Goal: Information Seeking & Learning: Learn about a topic

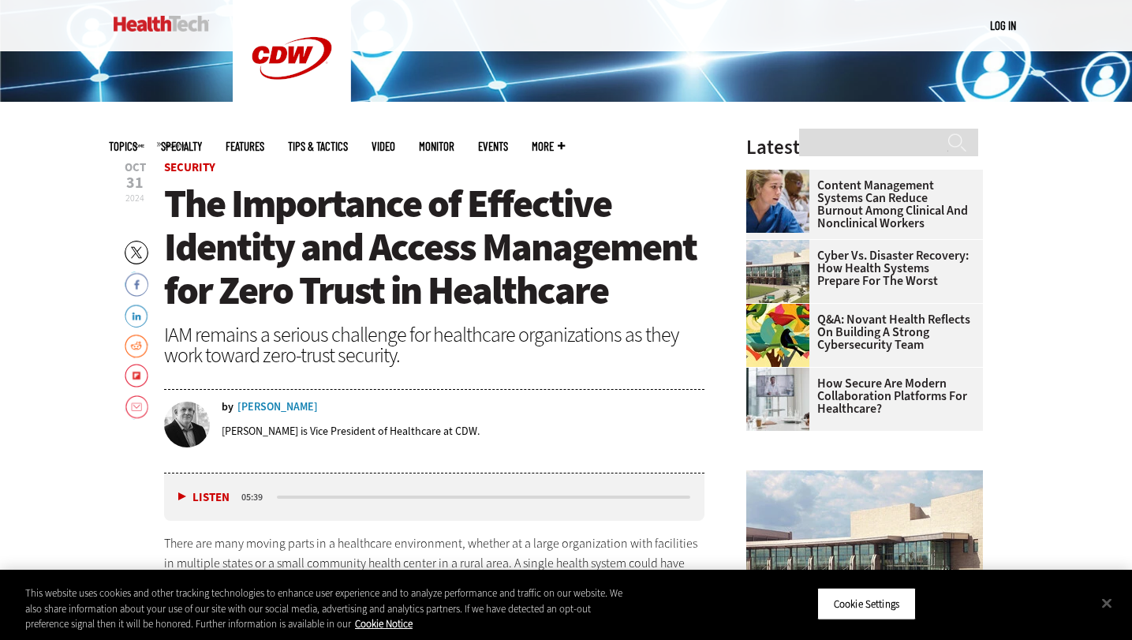
scroll to position [435, 0]
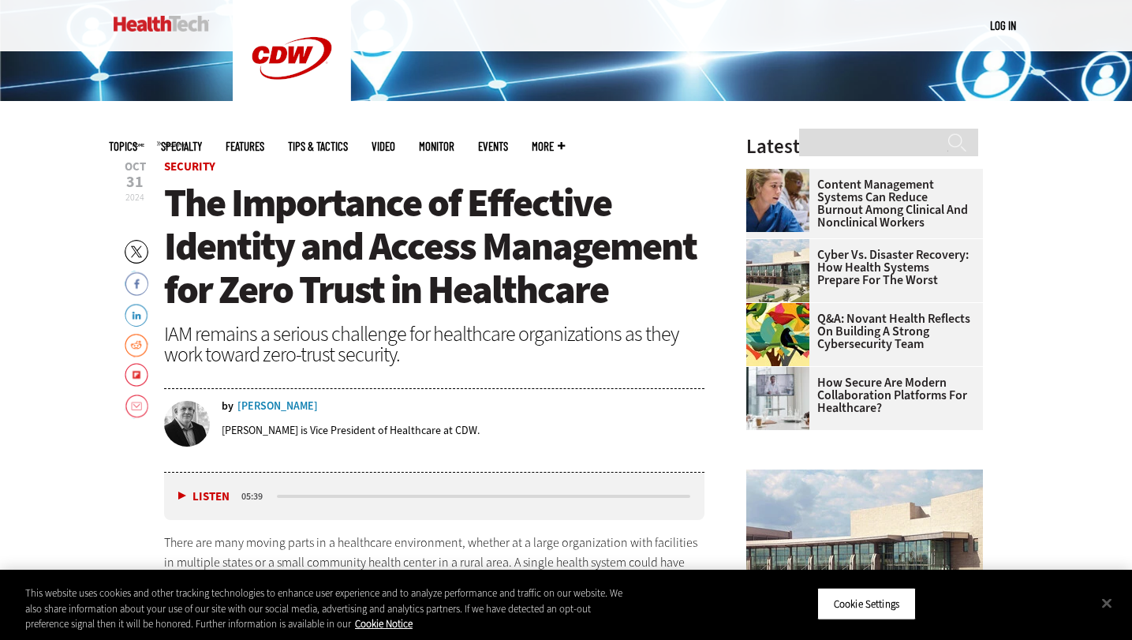
click at [500, 205] on span "The Importance of Effective Identity and Access Management for Zero Trust in He…" at bounding box center [430, 246] width 532 height 139
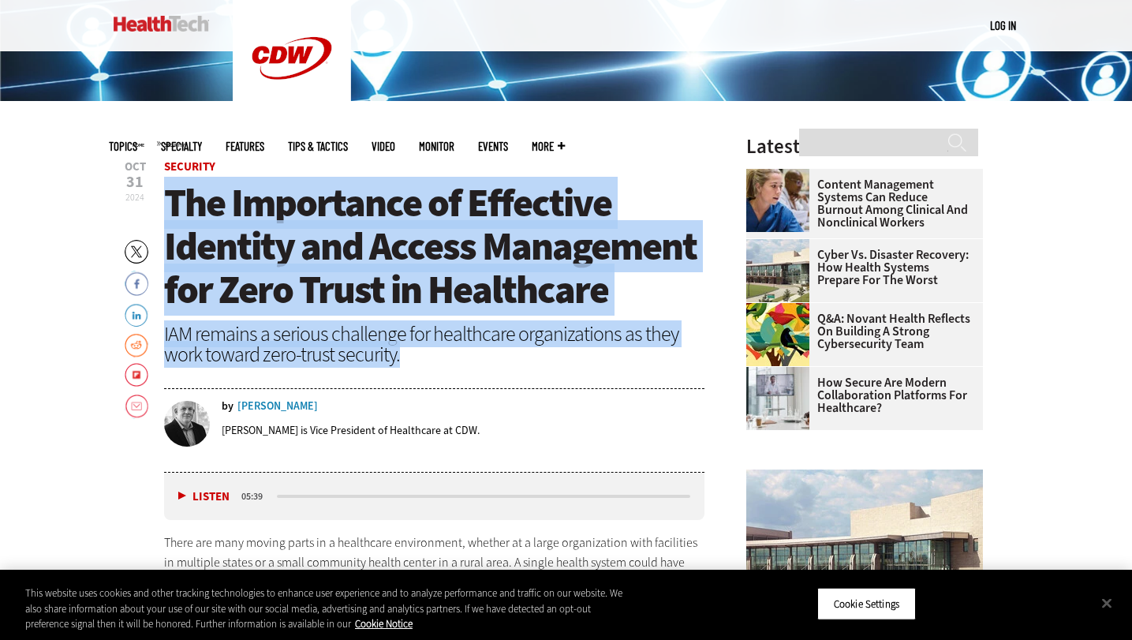
drag, startPoint x: 500, startPoint y: 205, endPoint x: 551, endPoint y: 338, distance: 142.8
click at [551, 338] on header "[DATE] Twitter Facebook LinkedIn Reddit Flipboard Email Security The Importance…" at bounding box center [434, 317] width 541 height 312
copy header "The Importance of Effective Identity and Access Management for Zero Trust in He…"
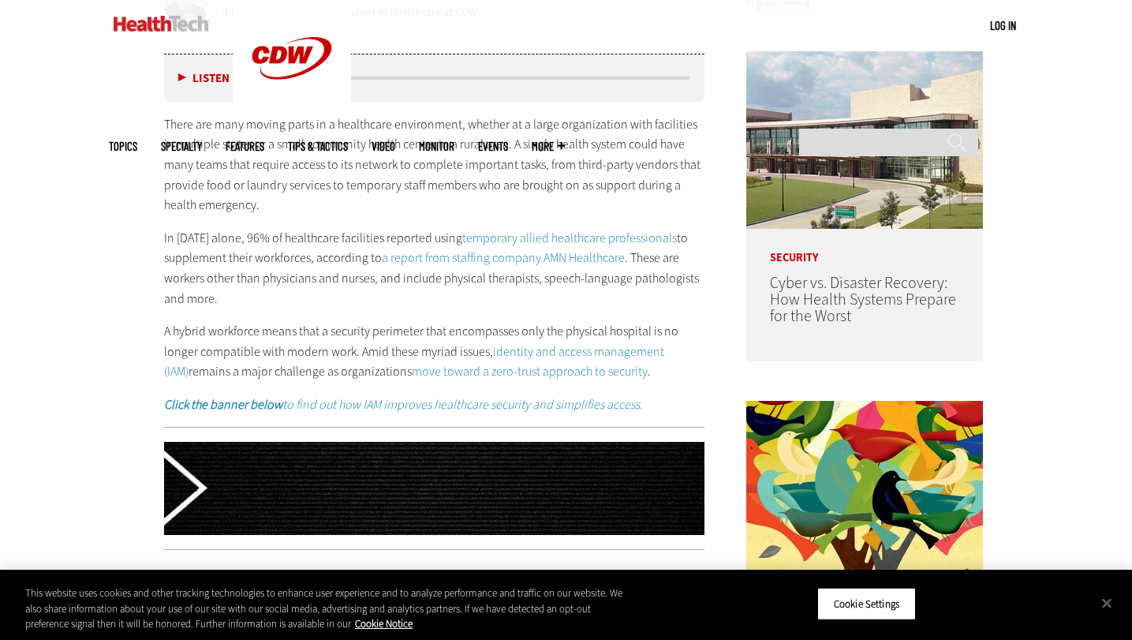
scroll to position [856, 0]
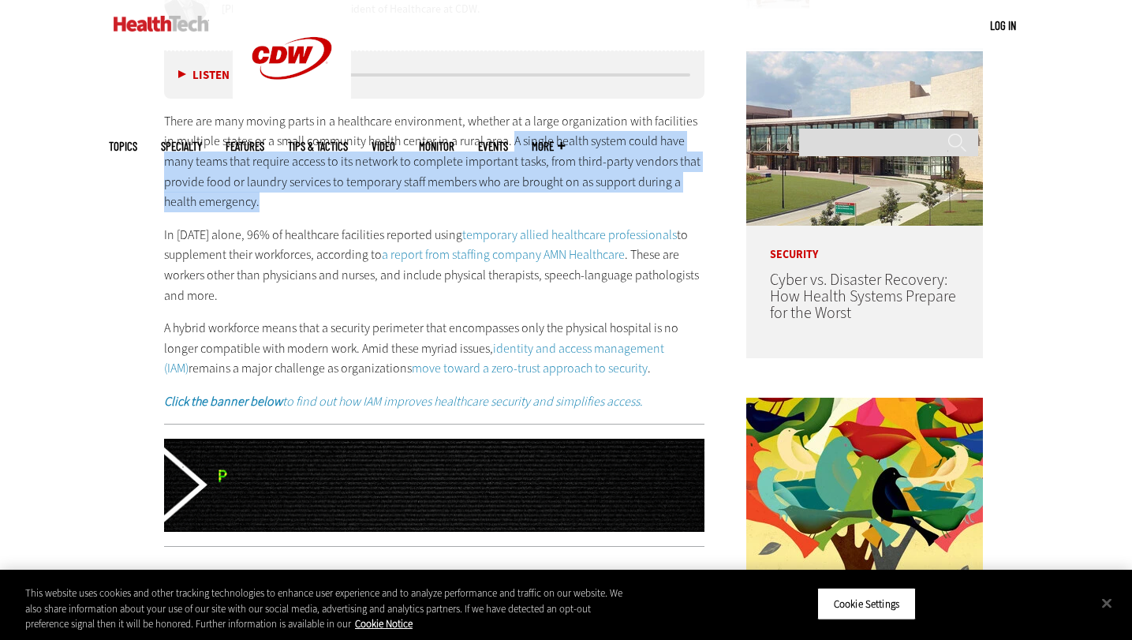
drag, startPoint x: 499, startPoint y: 143, endPoint x: 532, endPoint y: 204, distance: 70.3
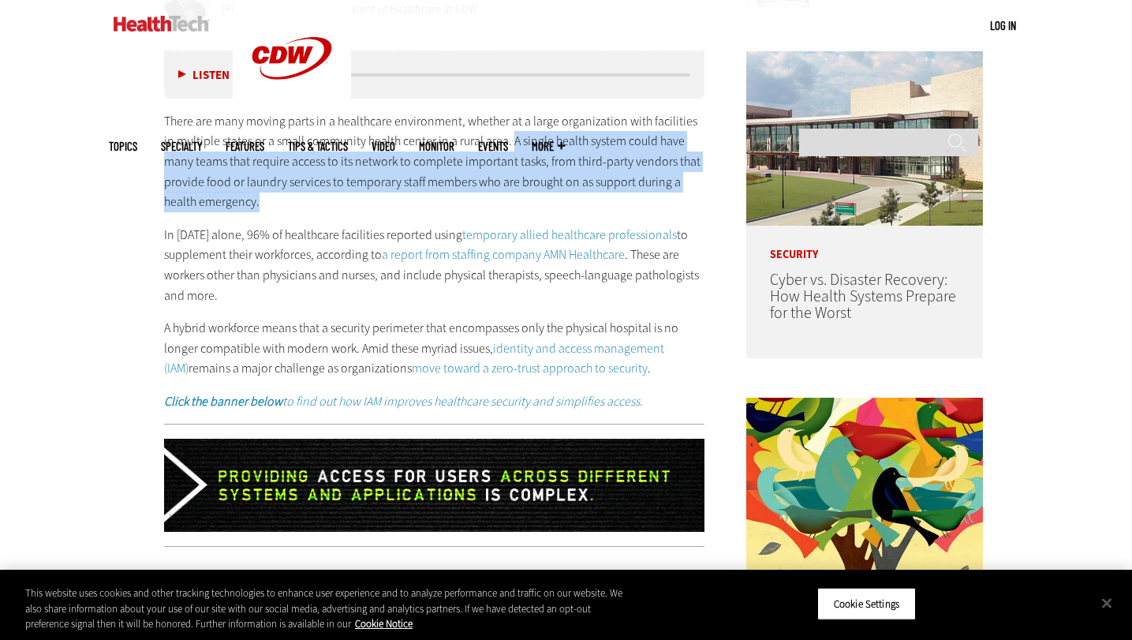
click at [532, 204] on p "There are many moving parts in a healthcare environment, whether at a large org…" at bounding box center [434, 161] width 541 height 101
copy p "A single health system could have many teams that require access to its network…"
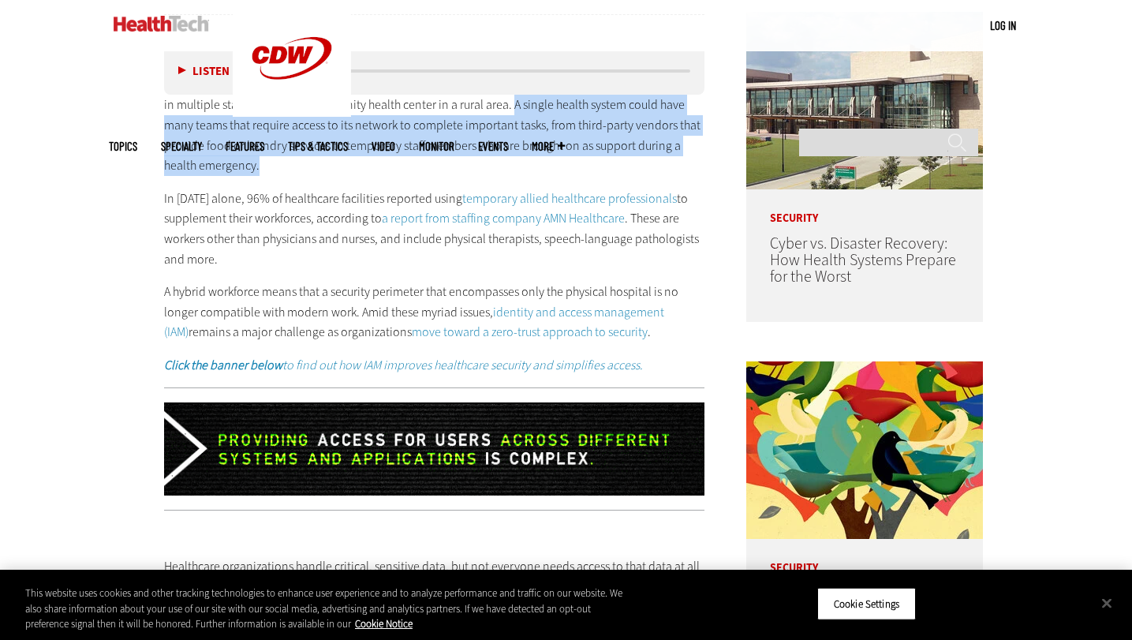
scroll to position [895, 0]
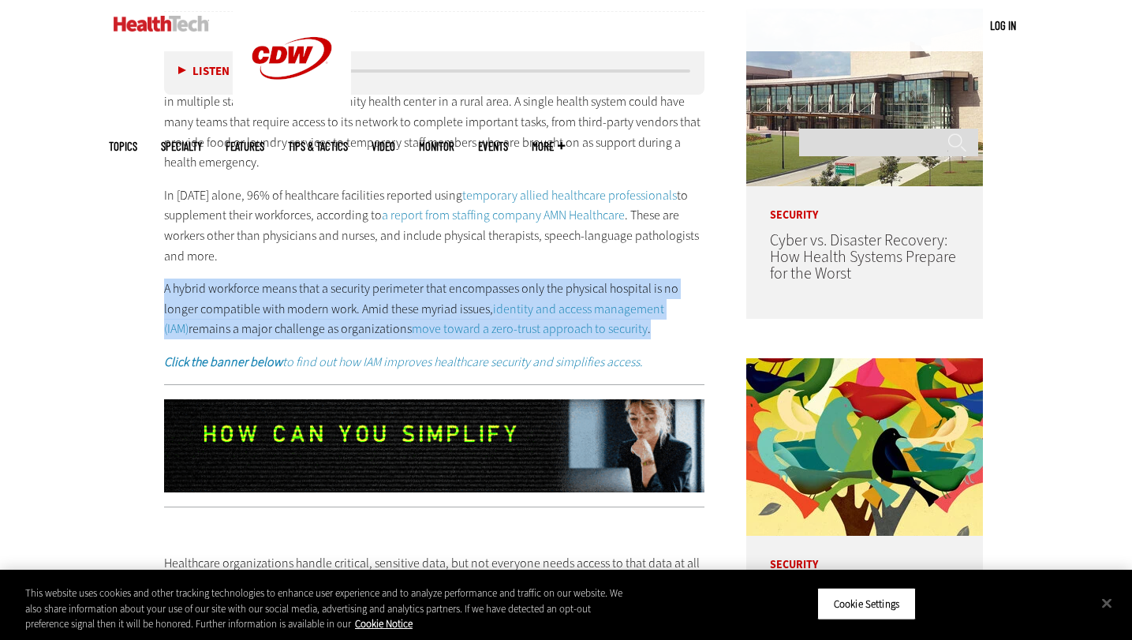
drag, startPoint x: 163, startPoint y: 290, endPoint x: 663, endPoint y: 337, distance: 501.5
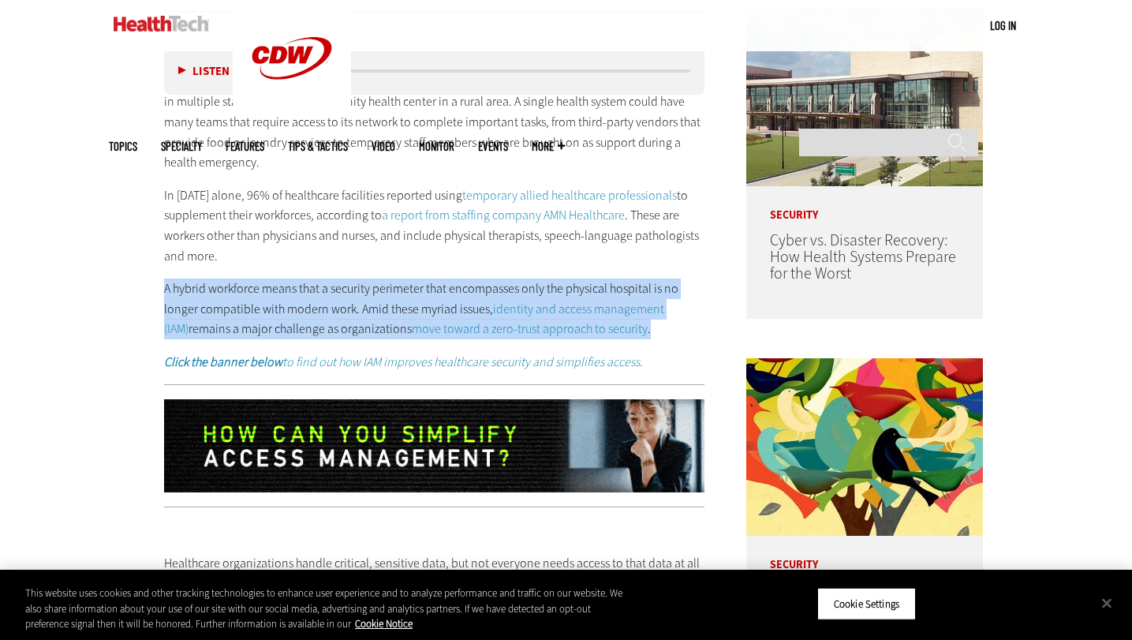
click at [663, 337] on p "A hybrid workforce means that a security perimeter that encompasses only the ph…" at bounding box center [434, 308] width 541 height 61
copy p "A hybrid workforce means that a security perimeter that encompasses only the ph…"
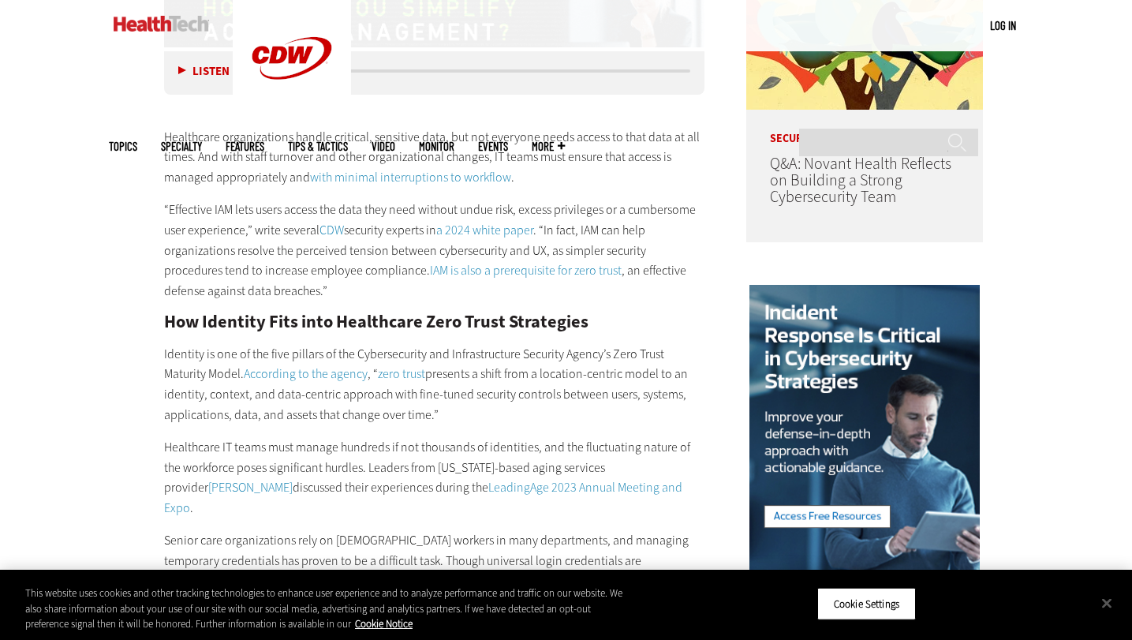
scroll to position [1319, 0]
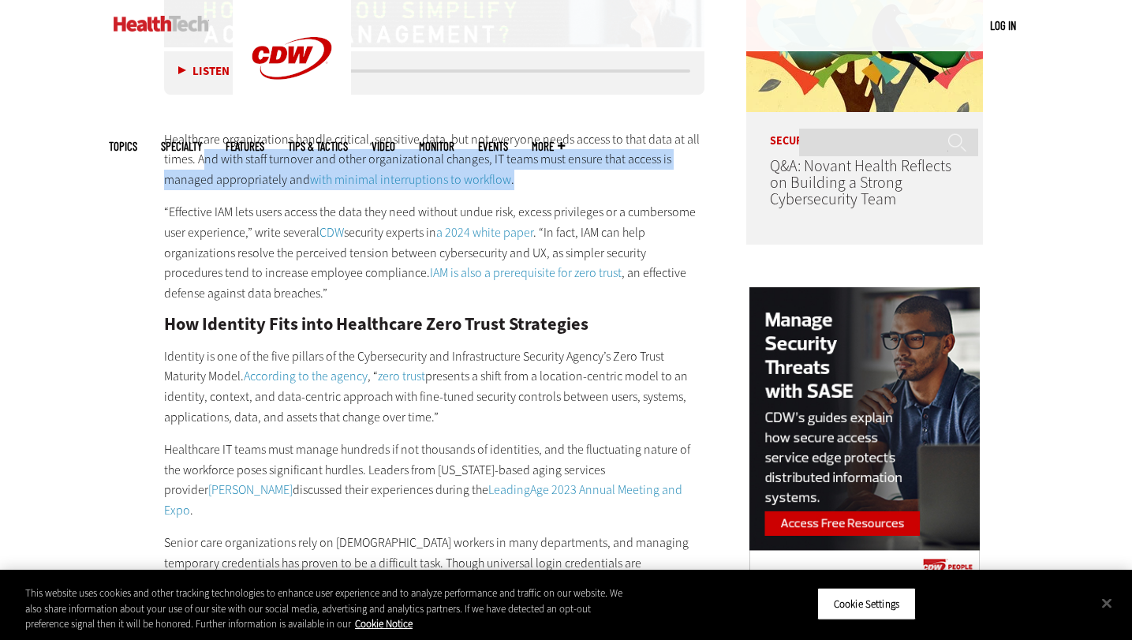
drag, startPoint x: 201, startPoint y: 159, endPoint x: 545, endPoint y: 180, distance: 344.6
click at [545, 180] on p "Healthcare organizations handle critical, sensitive data, but not everyone need…" at bounding box center [434, 159] width 541 height 61
copy p "nd with staff turnover and other organizational changes, IT teams must ensure t…"
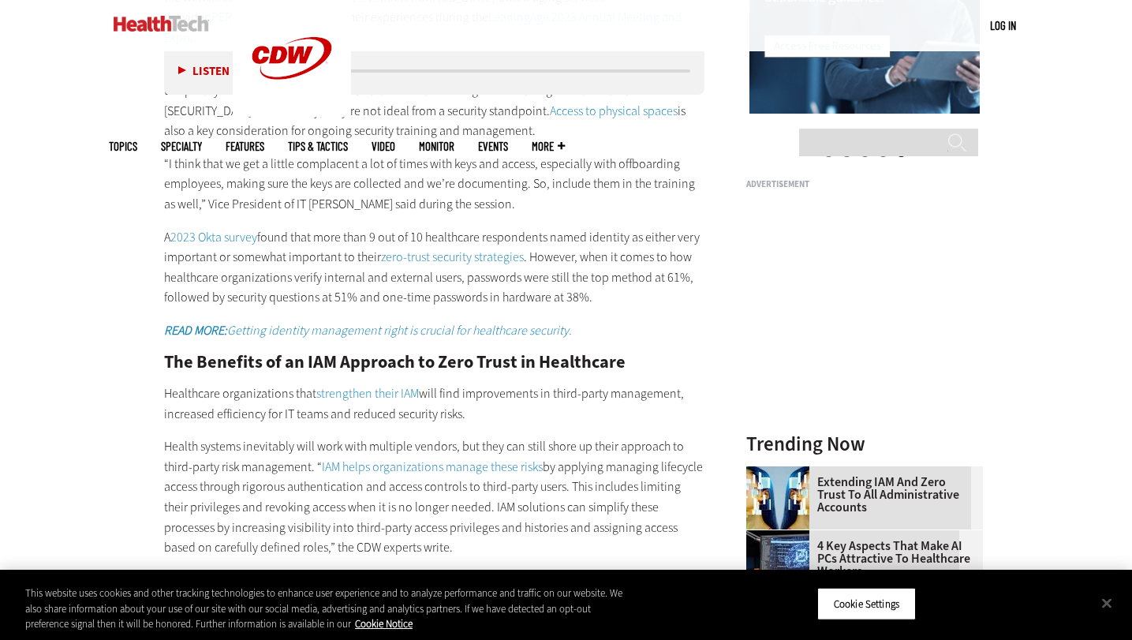
scroll to position [1791, 0]
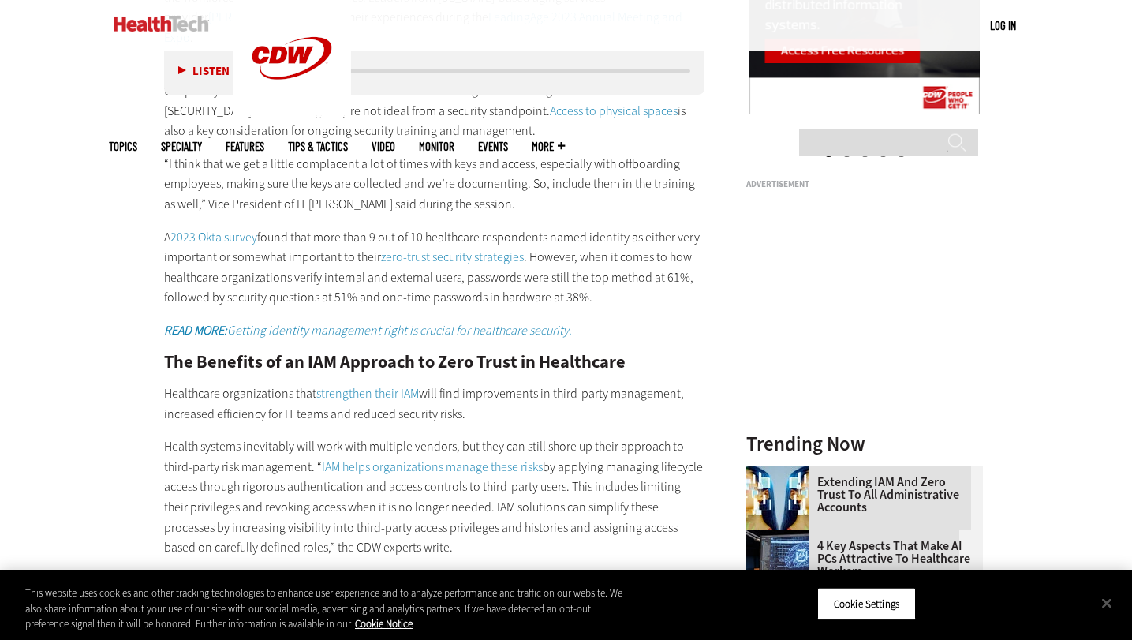
click at [233, 233] on p "A 2023 Okta survey found that more than 9 out of 10 healthcare respondents name…" at bounding box center [434, 267] width 541 height 80
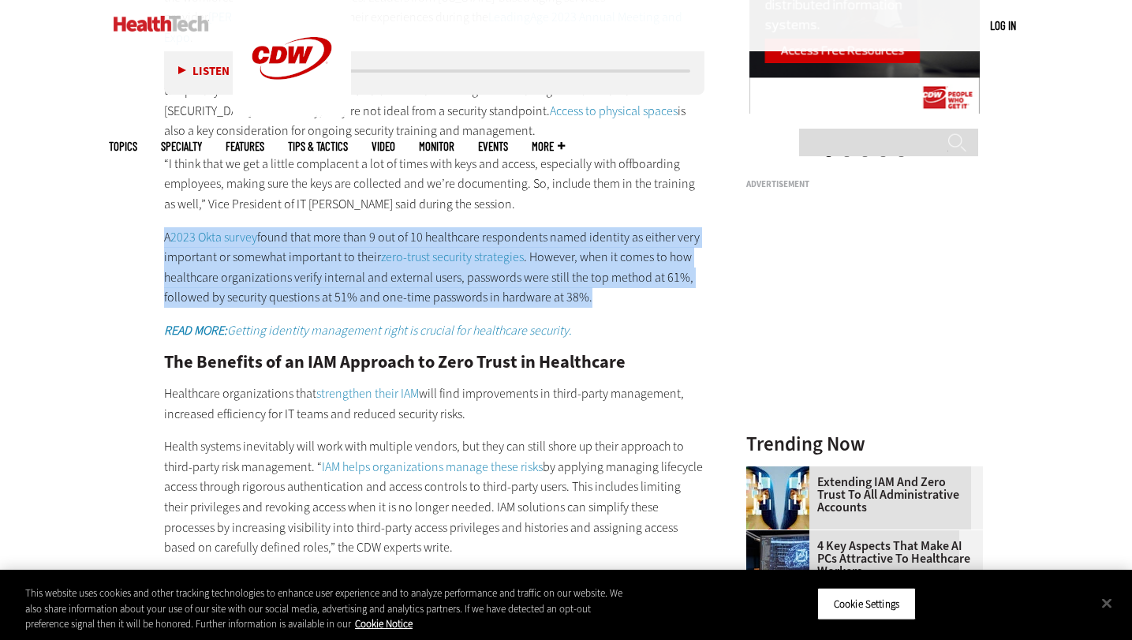
click at [233, 233] on p "A 2023 Okta survey found that more than 9 out of 10 healthcare respondents name…" at bounding box center [434, 267] width 541 height 80
copy div "A 2023 Okta survey found that more than 9 out of 10 healthcare respondents name…"
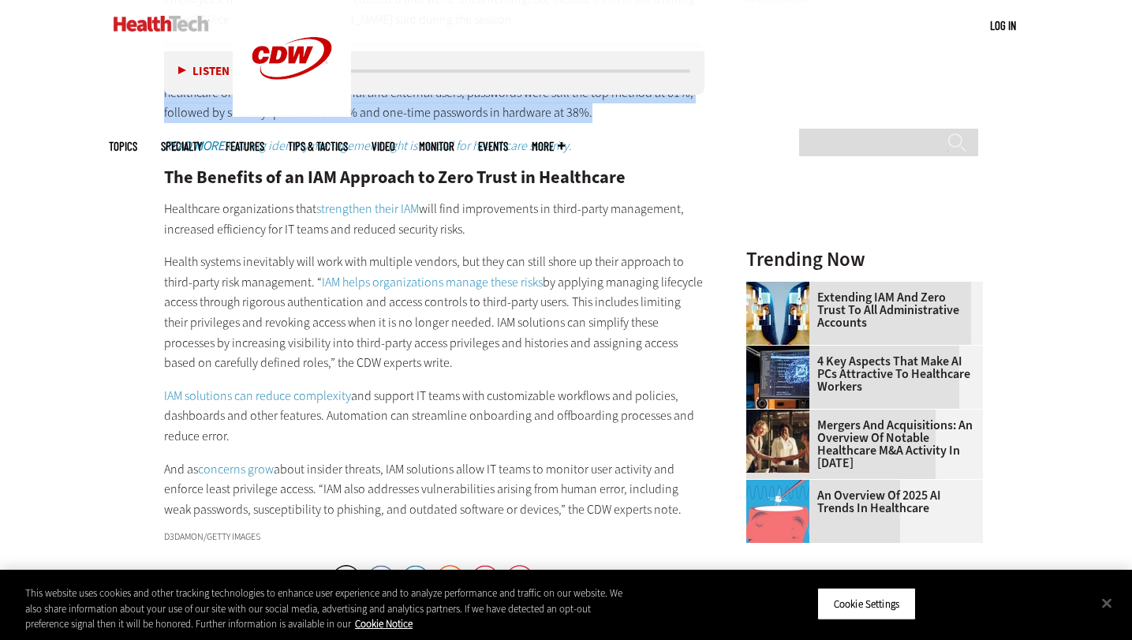
scroll to position [2015, 0]
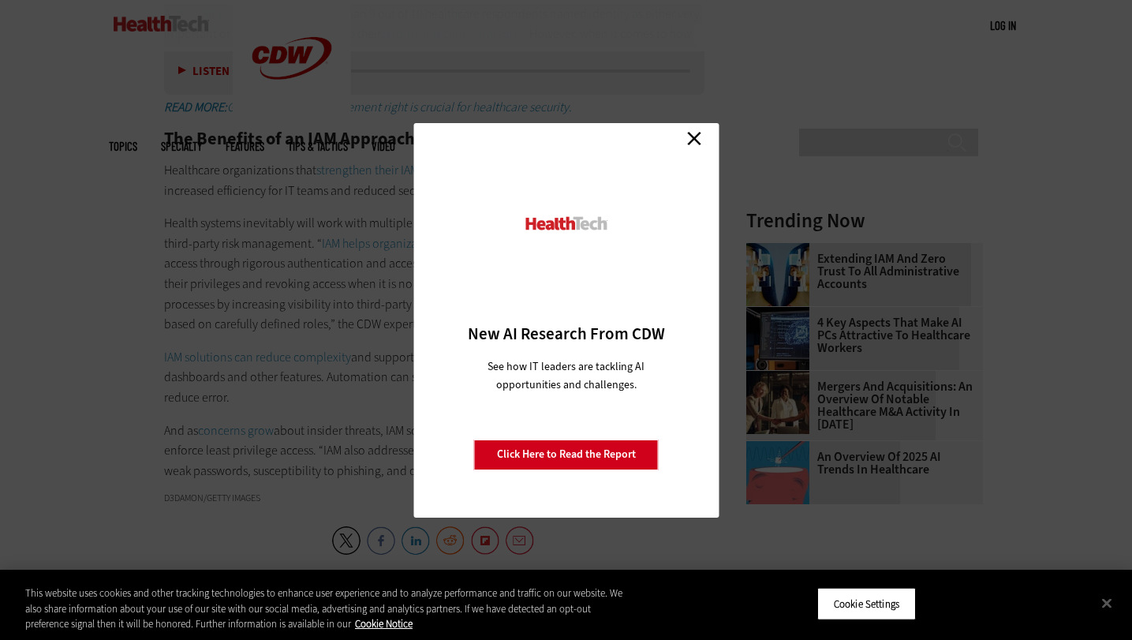
click at [693, 136] on link "Close" at bounding box center [694, 139] width 24 height 24
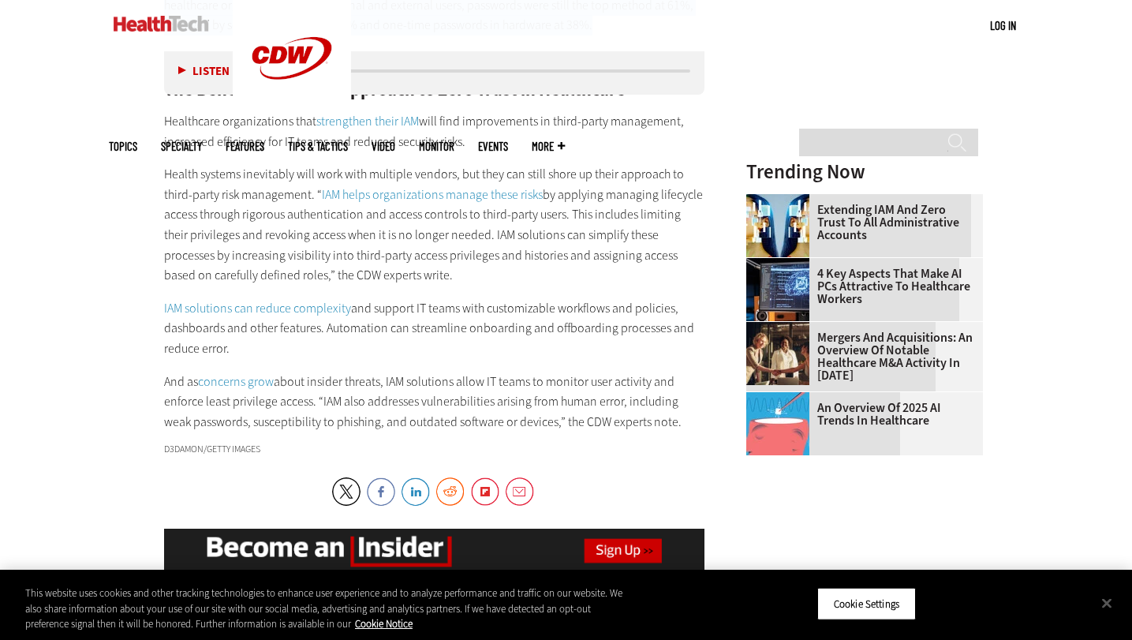
scroll to position [2077, 0]
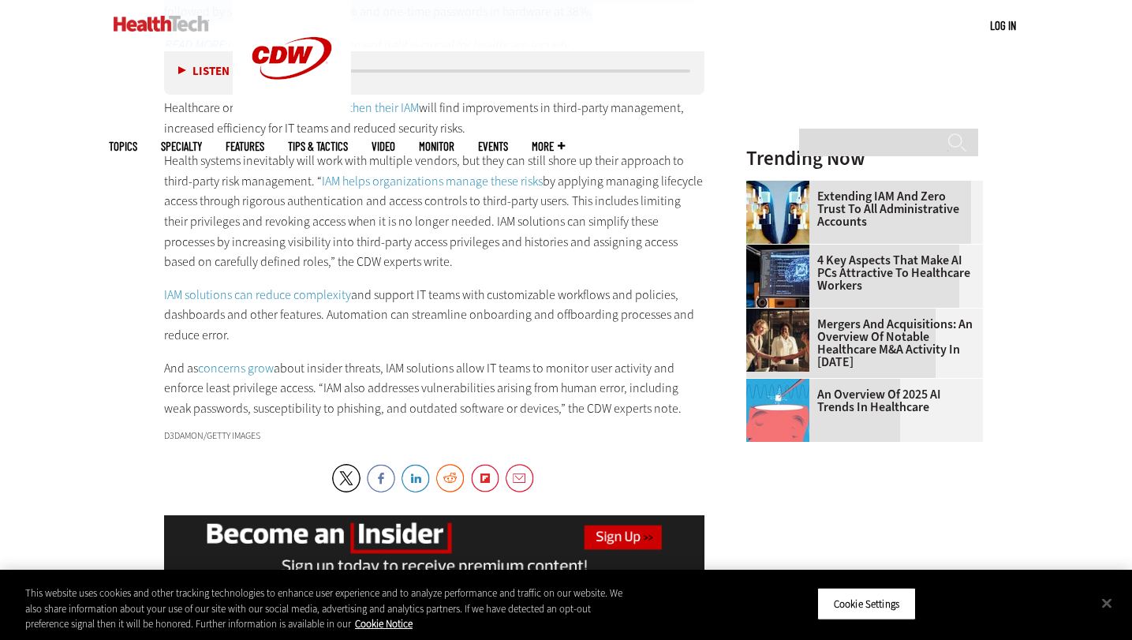
drag, startPoint x: 315, startPoint y: 159, endPoint x: 691, endPoint y: 397, distance: 445.3
copy div "“ IAM helps organizations manage these risks by applying managing lifecycle acc…"
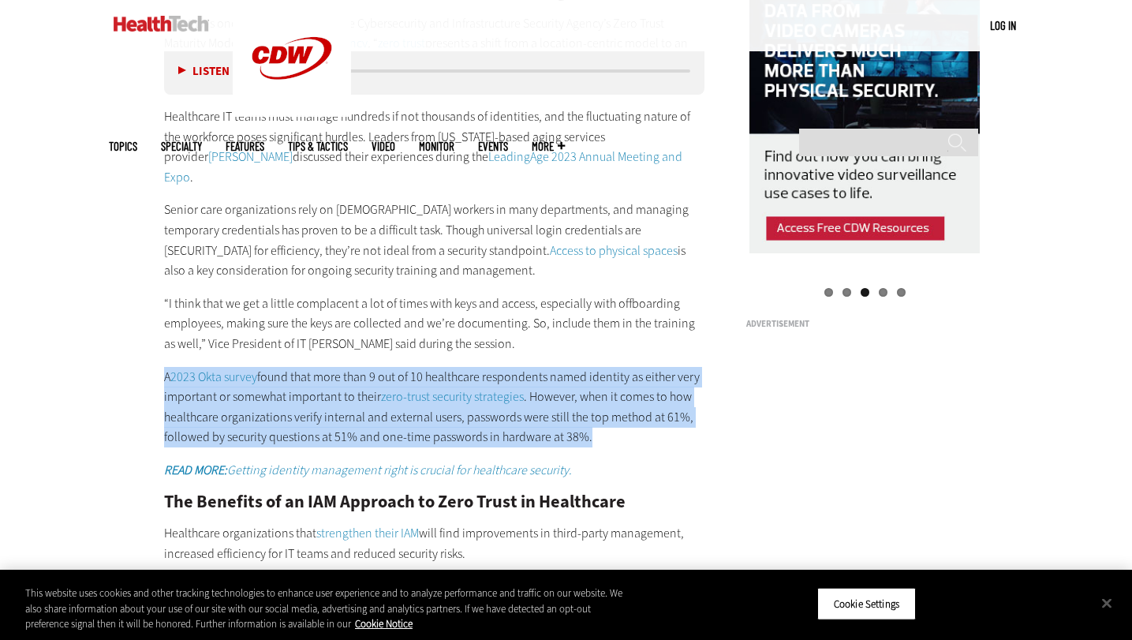
scroll to position [1272, 0]
